Goal: Information Seeking & Learning: Find contact information

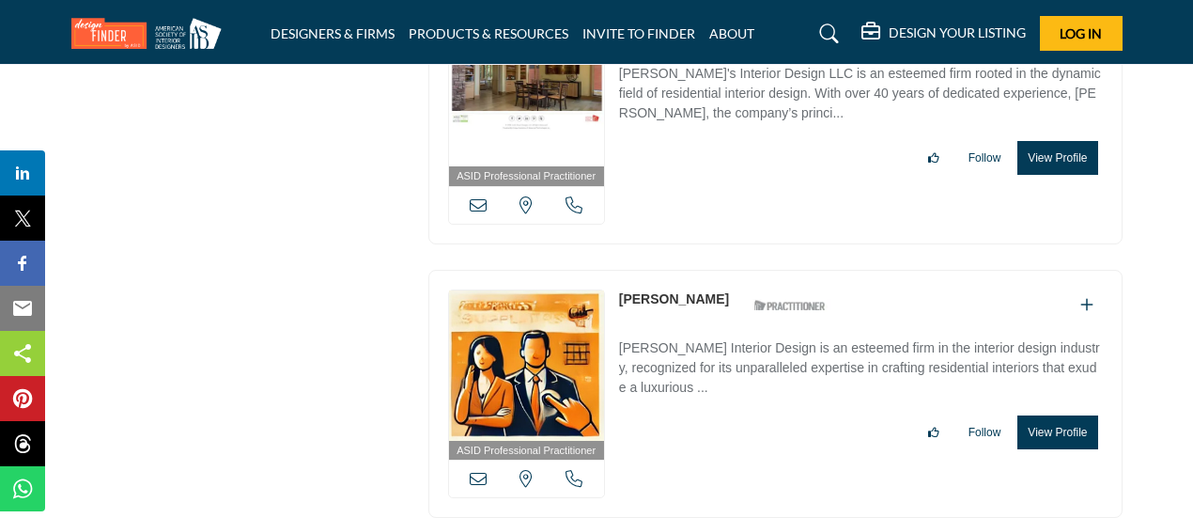
drag, startPoint x: 613, startPoint y: 239, endPoint x: 684, endPoint y: 237, distance: 71.4
click at [690, 270] on div "ASID Professional Practitioner ASID Professional Practitioners have successfull…" at bounding box center [775, 394] width 694 height 249
copy div "[PERSON_NAME]"
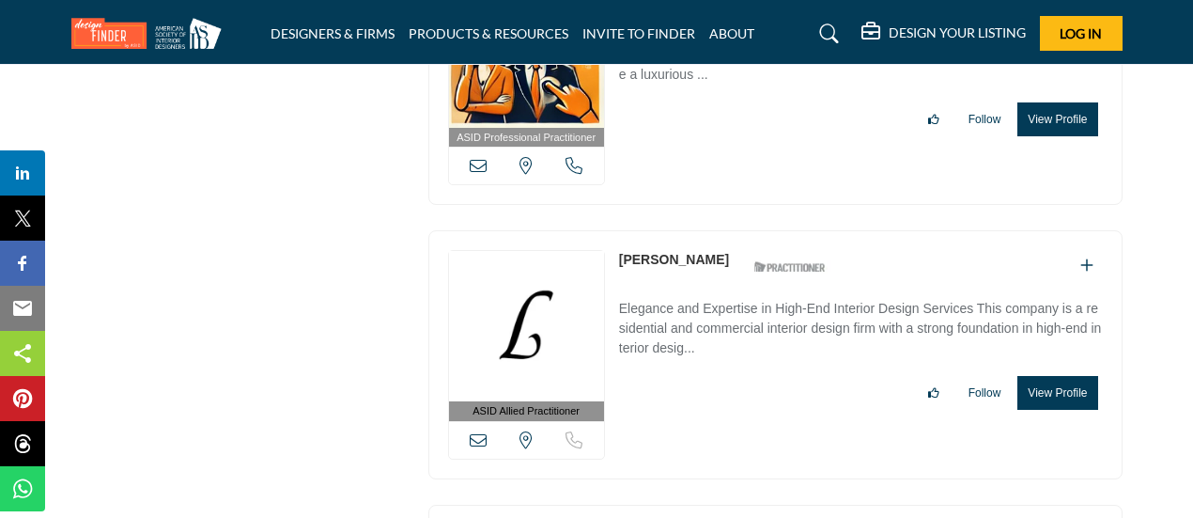
drag, startPoint x: 616, startPoint y: 194, endPoint x: 710, endPoint y: 193, distance: 94.0
click at [710, 230] on div "ASID Allied Practitioner ASID Allied Practitioners have successfully completed …" at bounding box center [775, 354] width 694 height 249
copy link "[PERSON_NAME]"
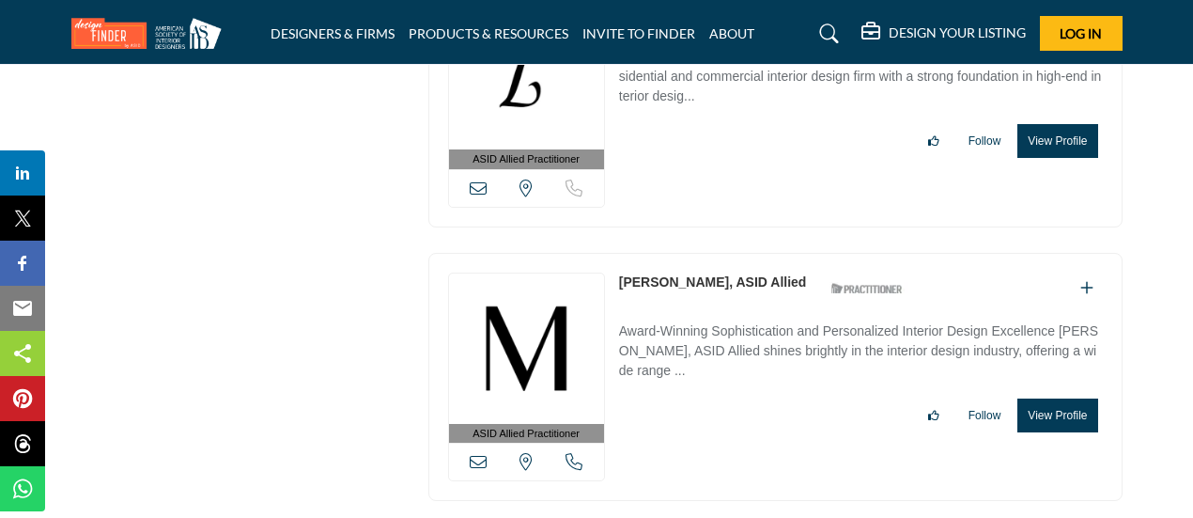
scroll to position [7435, 0]
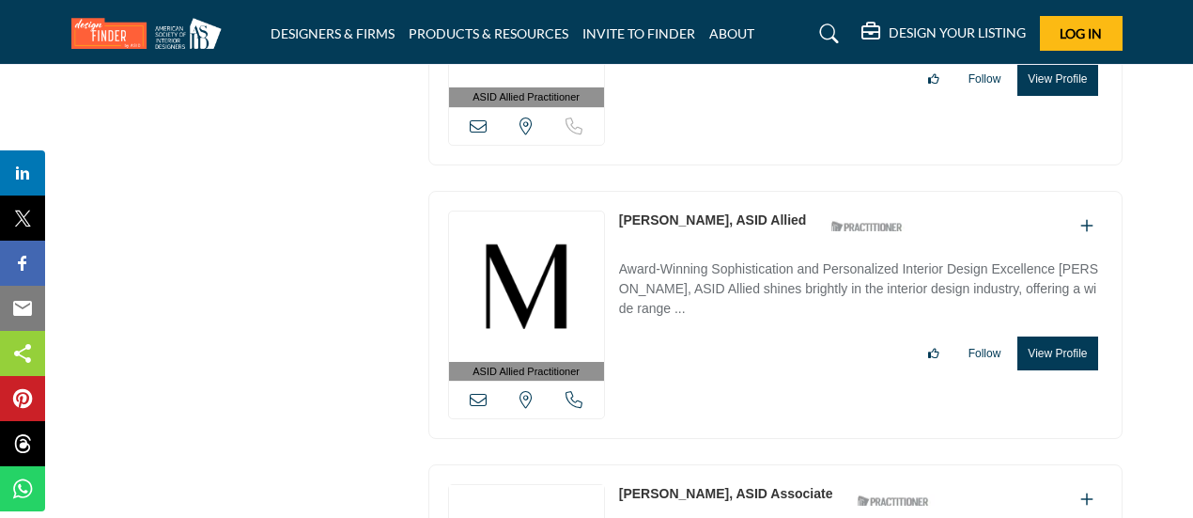
drag, startPoint x: 614, startPoint y: 157, endPoint x: 725, endPoint y: 155, distance: 110.9
click at [725, 191] on div "ASID Allied Practitioner ASID Allied Practitioners have successfully completed …" at bounding box center [775, 315] width 694 height 249
copy link "[PERSON_NAME]"
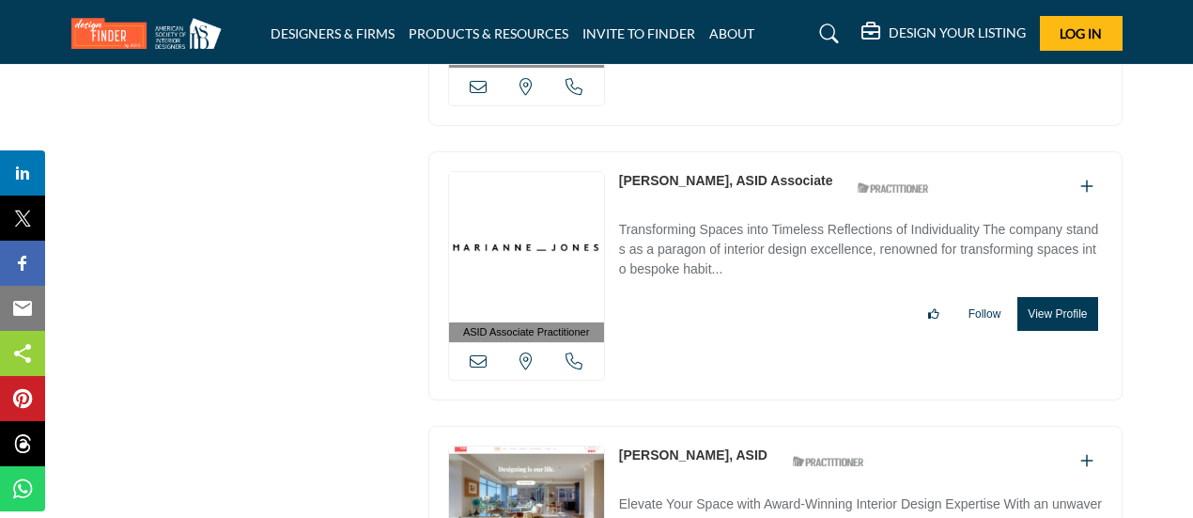
drag, startPoint x: 616, startPoint y: 113, endPoint x: 718, endPoint y: 113, distance: 101.5
click at [718, 151] on div "ASID Associate Practitioner ASID Associate Practitioners have a degree in any m…" at bounding box center [775, 275] width 694 height 249
copy link "[PERSON_NAME]"
drag, startPoint x: 614, startPoint y: 381, endPoint x: 714, endPoint y: 382, distance: 99.6
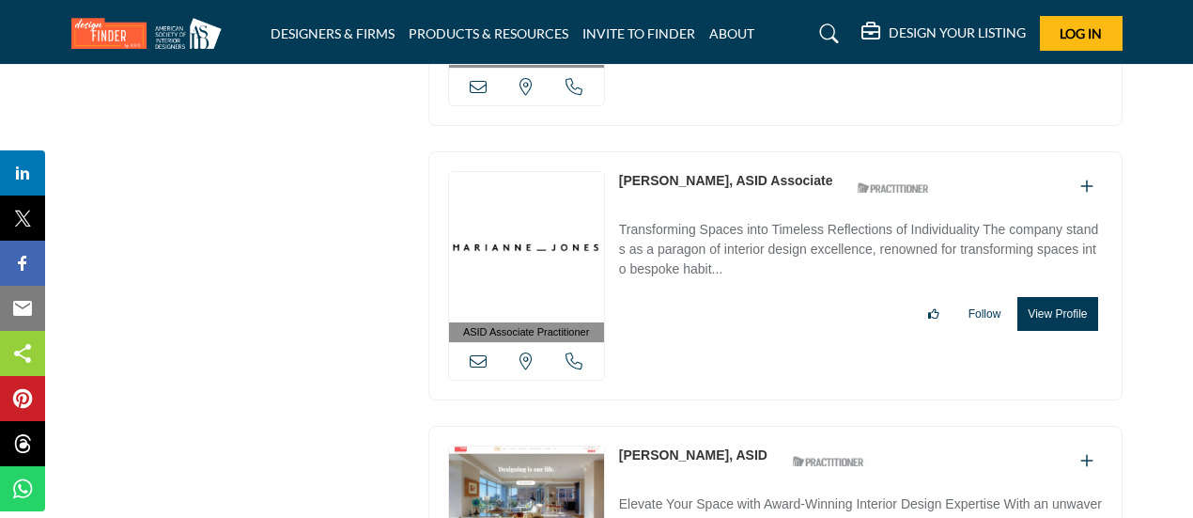
copy link "[PERSON_NAME]"
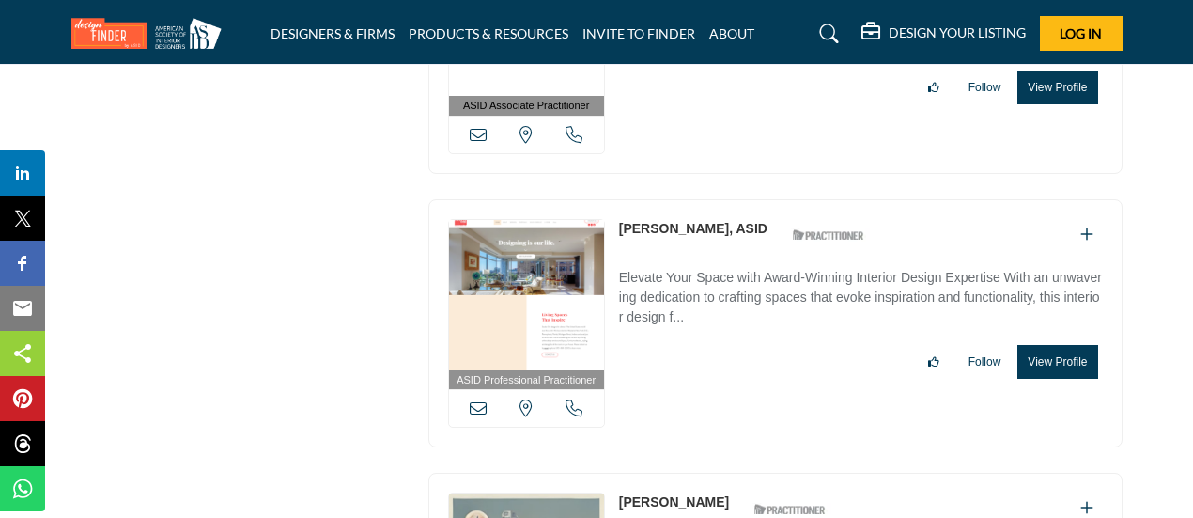
scroll to position [8061, 0]
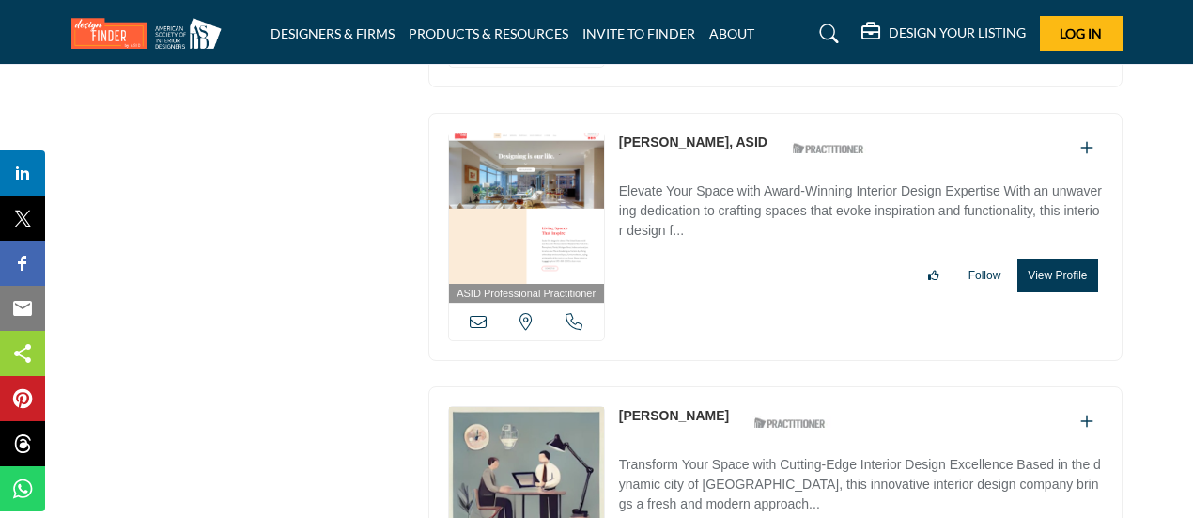
drag, startPoint x: 612, startPoint y: 339, endPoint x: 691, endPoint y: 339, distance: 79.9
click at [691, 386] on div "ASID Allied Practitioner ASID Allied Practitioners have successfully completed …" at bounding box center [775, 510] width 694 height 249
copy link "[PERSON_NAME]"
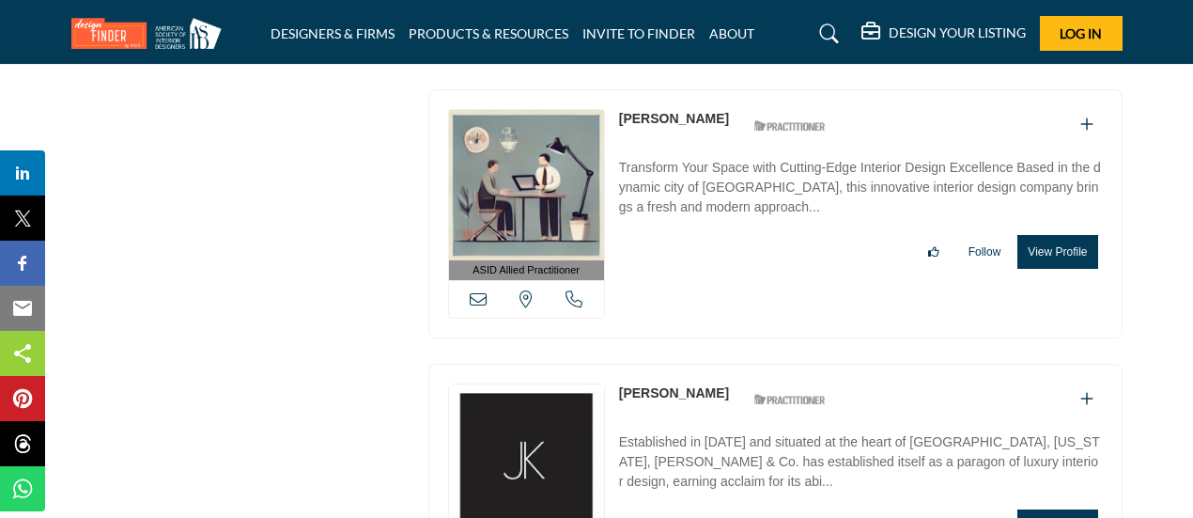
scroll to position [8359, 0]
drag, startPoint x: 712, startPoint y: 313, endPoint x: 614, endPoint y: 318, distance: 97.9
click at [614, 363] on div "ASID Associate Practitioner ASID Associate Practitioners have a degree in any m…" at bounding box center [775, 487] width 694 height 249
copy link "[PERSON_NAME]"
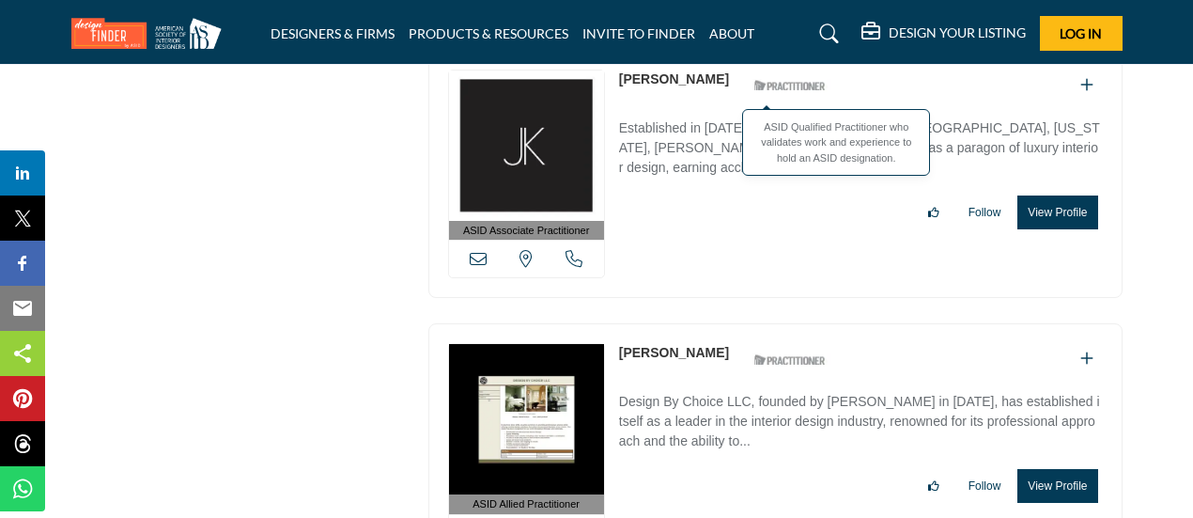
scroll to position [8672, 0]
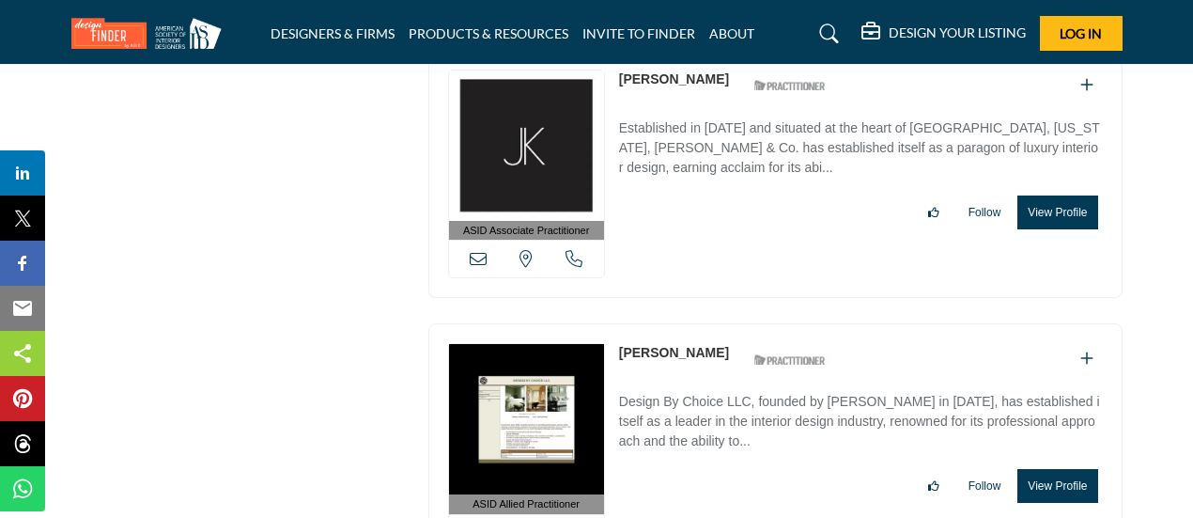
drag, startPoint x: 700, startPoint y: 274, endPoint x: 621, endPoint y: 268, distance: 79.2
click at [621, 343] on div "[PERSON_NAME] ASID Qualified Practitioner who validates work and experience to …" at bounding box center [727, 359] width 217 height 33
copy link "[PERSON_NAME]"
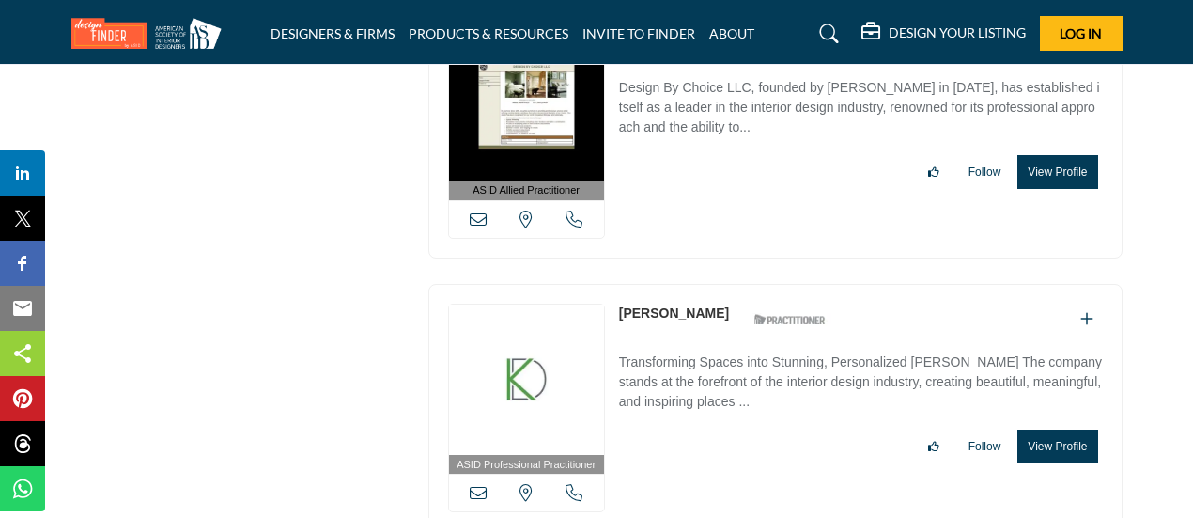
drag, startPoint x: 614, startPoint y: 234, endPoint x: 739, endPoint y: 234, distance: 125.0
click at [739, 284] on div "ASID Professional Practitioner ASID Professional Practitioners have successfull…" at bounding box center [775, 408] width 694 height 249
copy link "[PERSON_NAME]"
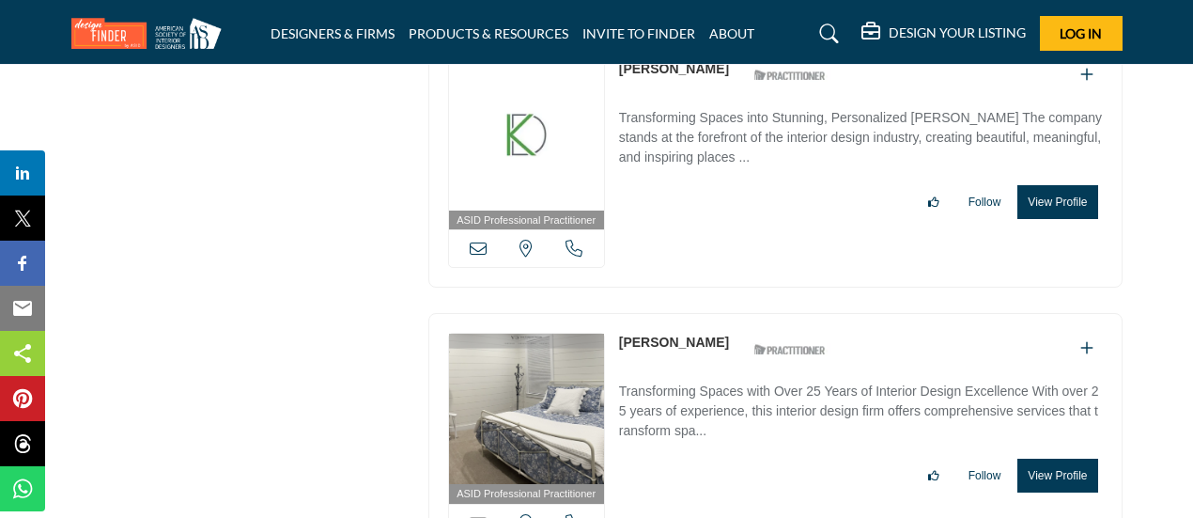
scroll to position [9298, 0]
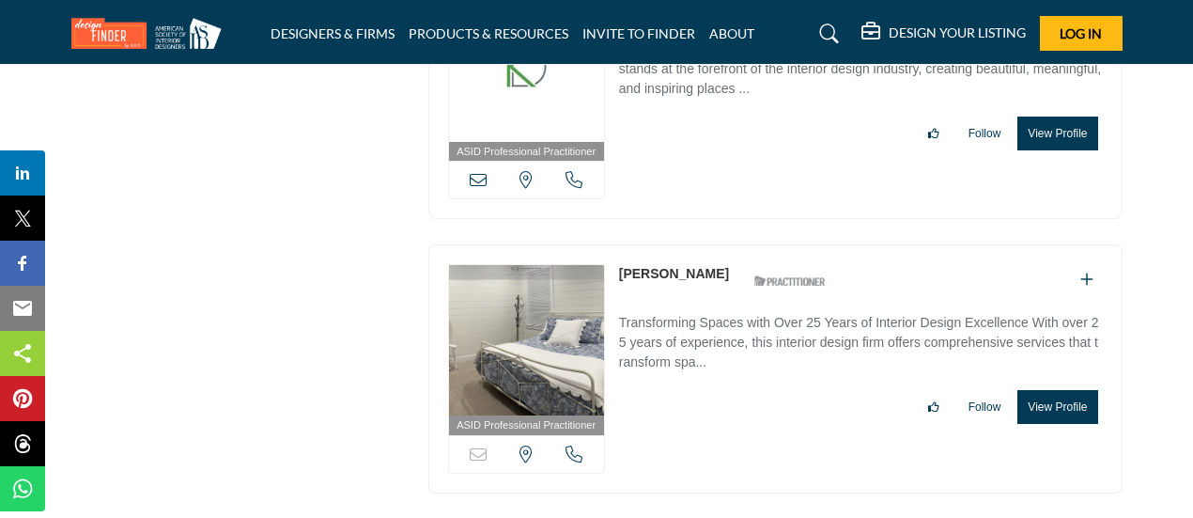
drag, startPoint x: 615, startPoint y: 193, endPoint x: 730, endPoint y: 192, distance: 114.6
click at [730, 244] on div "ASID Professional Practitioner ASID Professional Practitioners have successfull…" at bounding box center [775, 368] width 694 height 249
copy link "[PERSON_NAME]"
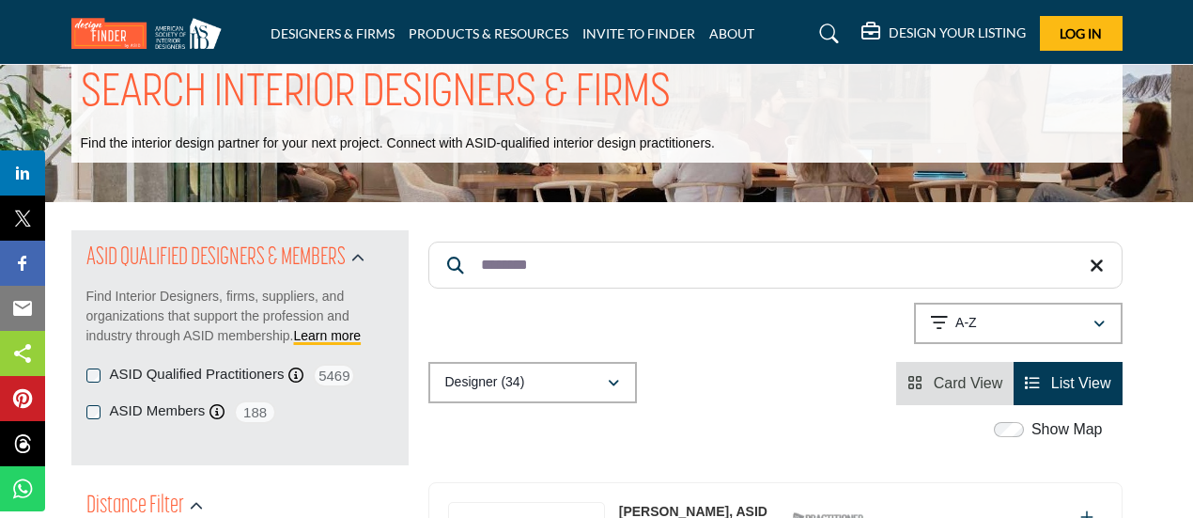
scroll to position [0, 0]
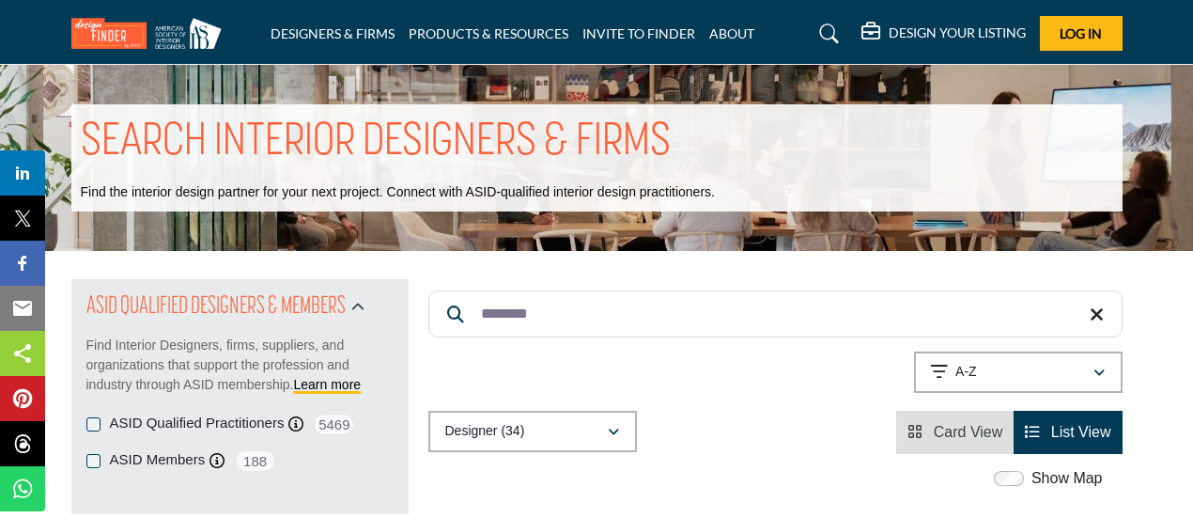
click at [545, 319] on input "********" at bounding box center [775, 313] width 694 height 47
drag, startPoint x: 547, startPoint y: 318, endPoint x: 445, endPoint y: 313, distance: 101.6
click at [445, 313] on input "********" at bounding box center [775, 313] width 694 height 47
type input "******"
drag, startPoint x: 543, startPoint y: 315, endPoint x: 453, endPoint y: 311, distance: 90.3
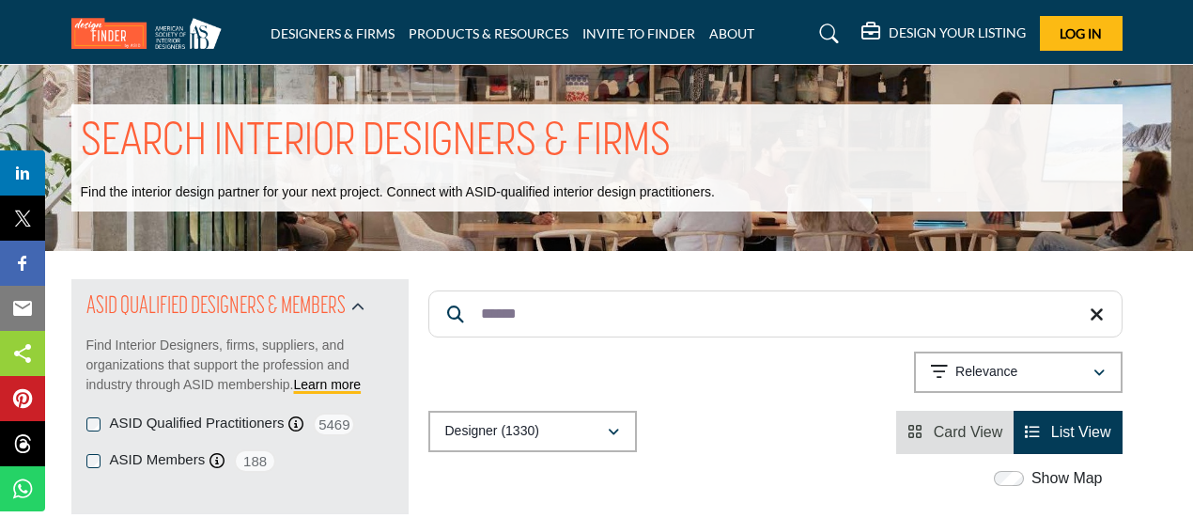
click at [453, 311] on form "******" at bounding box center [775, 313] width 694 height 47
click at [537, 315] on input "Search Keyword" at bounding box center [775, 313] width 694 height 47
paste input "********"
type input "********"
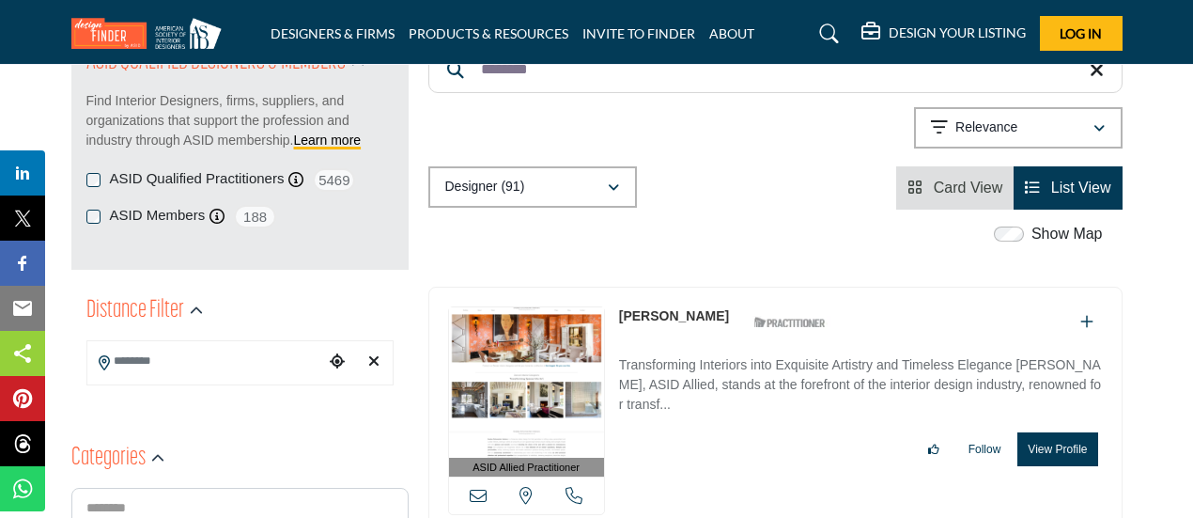
scroll to position [297, 0]
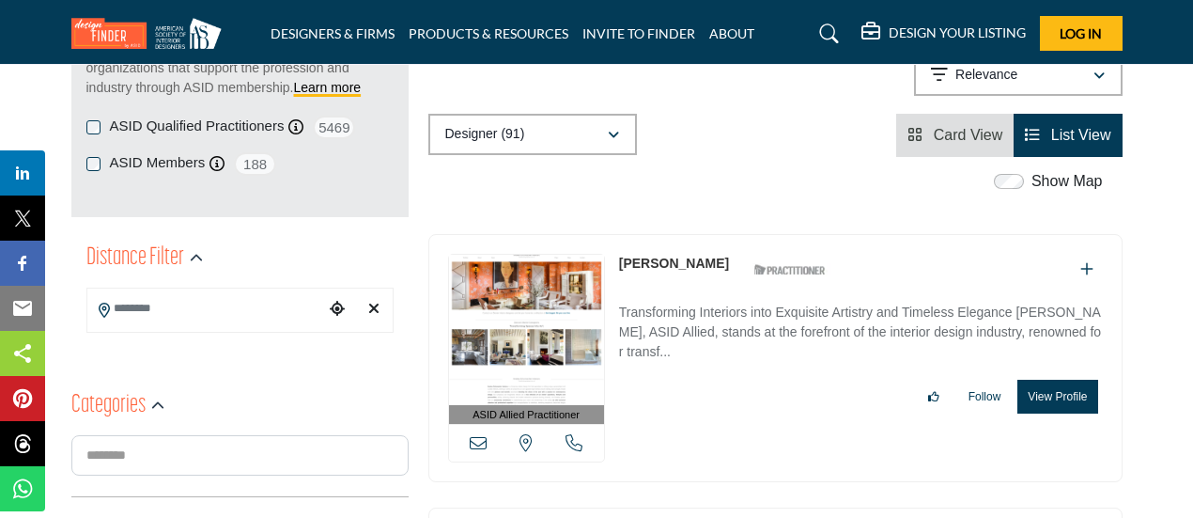
drag, startPoint x: 614, startPoint y: 262, endPoint x: 752, endPoint y: 260, distance: 137.2
click at [752, 260] on div "ASID Allied Practitioner ASID Allied Practitioners have successfully completed …" at bounding box center [775, 358] width 694 height 249
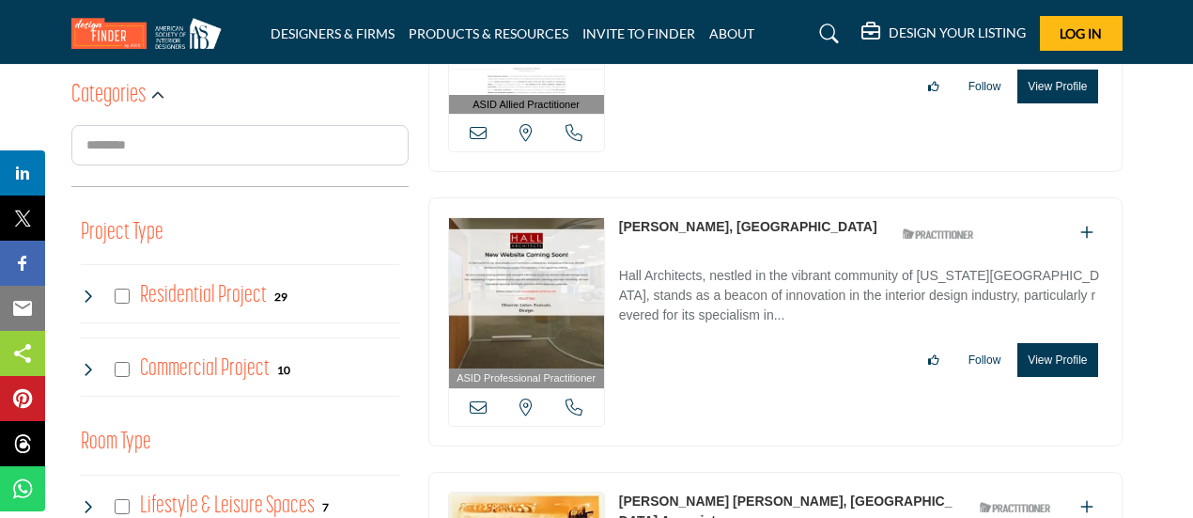
scroll to position [611, 0]
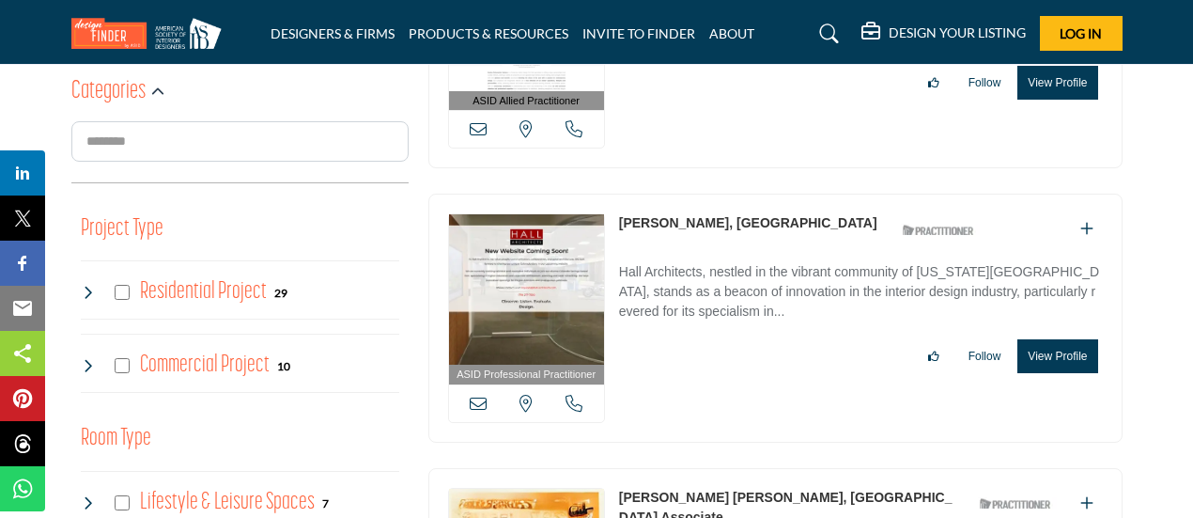
drag, startPoint x: 614, startPoint y: 216, endPoint x: 765, endPoint y: 218, distance: 150.3
click at [765, 218] on div "ASID Professional Practitioner ASID Professional Practitioners have successfull…" at bounding box center [775, 318] width 694 height 249
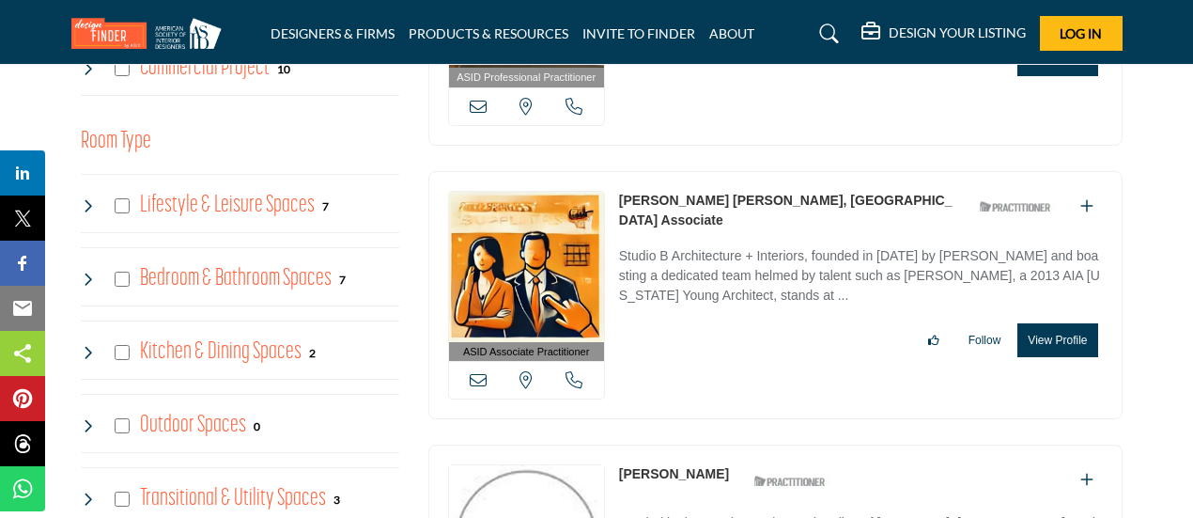
scroll to position [908, 0]
drag, startPoint x: 616, startPoint y: 193, endPoint x: 753, endPoint y: 190, distance: 137.2
click at [753, 190] on div "ASID Associate Practitioner ASID Associate Practitioners have a degree in any m…" at bounding box center [775, 295] width 694 height 249
drag, startPoint x: 616, startPoint y: 241, endPoint x: 802, endPoint y: 238, distance: 186.1
click at [802, 238] on div "ASID Associate Practitioner ASID Associate Practitioners have a degree in any m…" at bounding box center [775, 295] width 694 height 249
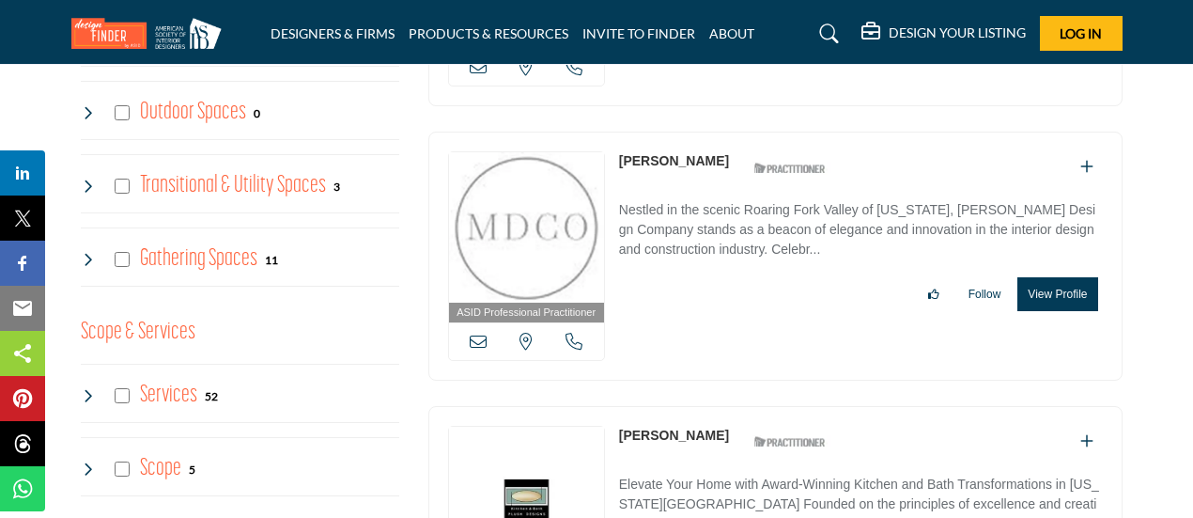
scroll to position [1221, 0]
